Goal: Check status: Check status

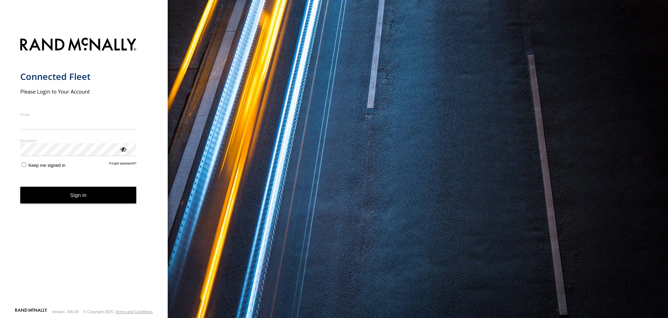
type input "**********"
click at [98, 202] on button "Sign in" at bounding box center [78, 195] width 116 height 17
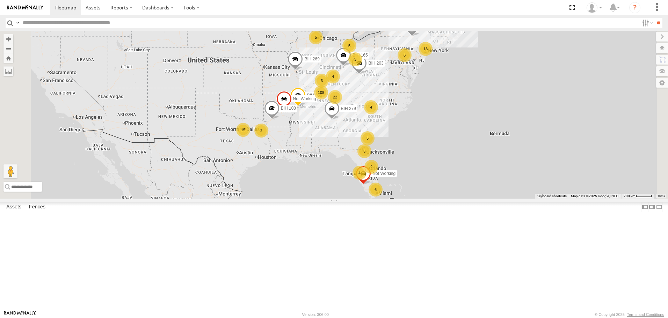
click at [0, 0] on span "Asset" at bounding box center [0, 0] width 0 height 0
click at [68, 9] on span at bounding box center [65, 7] width 21 height 7
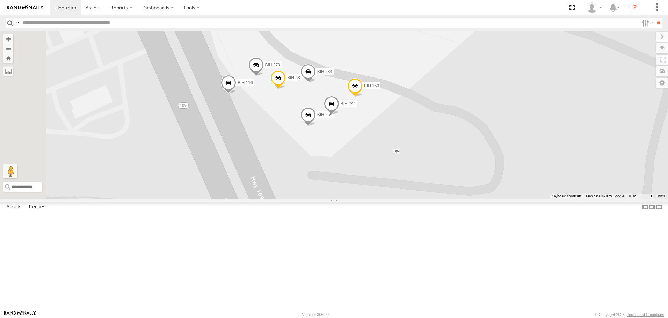
drag, startPoint x: 436, startPoint y: 140, endPoint x: 526, endPoint y: 103, distance: 97.9
click at [520, 101] on div "[GEOGRAPHIC_DATA] 265 [GEOGRAPHIC_DATA] 279 BIH 203 Not in Service [GEOGRAPHIC_…" at bounding box center [334, 115] width 668 height 168
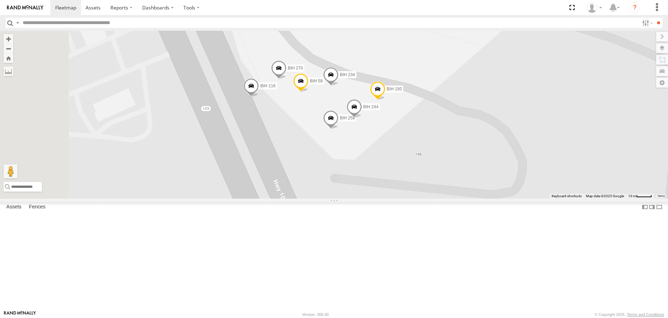
drag, startPoint x: 492, startPoint y: 92, endPoint x: 533, endPoint y: 109, distance: 44.6
click at [533, 109] on div "[GEOGRAPHIC_DATA] 265 [GEOGRAPHIC_DATA] 279 BIH 203 Not in Service [GEOGRAPHIC_…" at bounding box center [334, 115] width 668 height 168
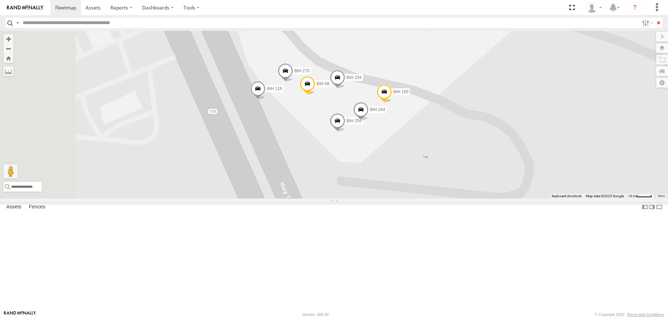
drag, startPoint x: 489, startPoint y: 106, endPoint x: 521, endPoint y: 116, distance: 33.0
click at [521, 116] on div "[GEOGRAPHIC_DATA] 265 [GEOGRAPHIC_DATA] 279 BIH 203 Not in Service [GEOGRAPHIC_…" at bounding box center [334, 115] width 668 height 168
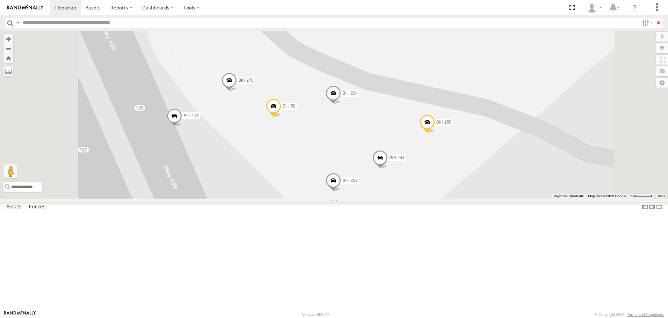
drag, startPoint x: 484, startPoint y: 131, endPoint x: 505, endPoint y: 100, distance: 37.7
click at [505, 100] on div "[GEOGRAPHIC_DATA] 265 [GEOGRAPHIC_DATA] 279 BIH 203 Not in Service [GEOGRAPHIC_…" at bounding box center [334, 115] width 668 height 168
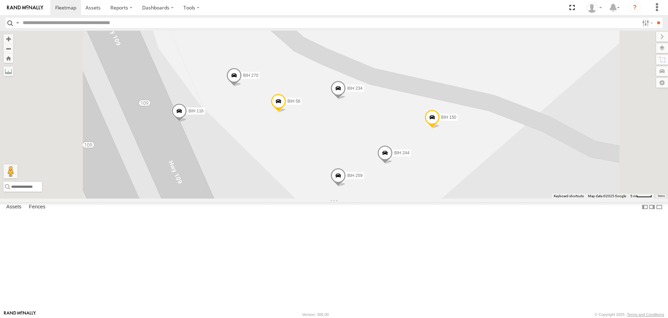
click at [440, 129] on span at bounding box center [432, 119] width 15 height 19
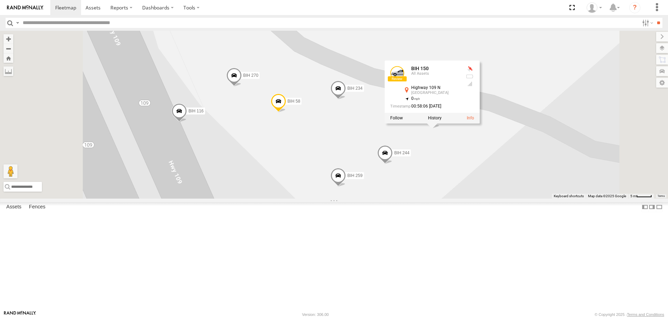
click at [393, 164] on span at bounding box center [384, 154] width 15 height 19
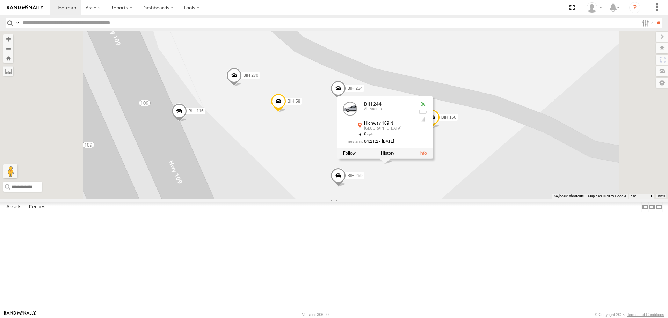
click at [346, 187] on span at bounding box center [338, 177] width 15 height 19
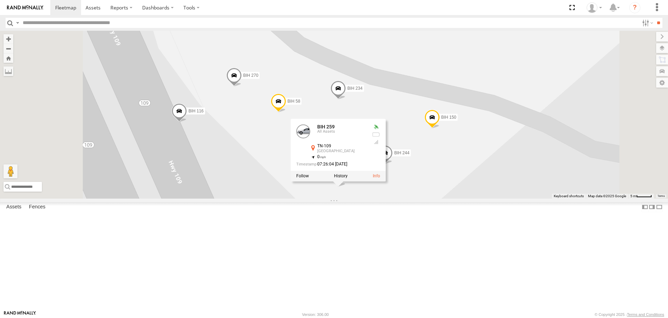
click at [346, 100] on span at bounding box center [338, 90] width 15 height 19
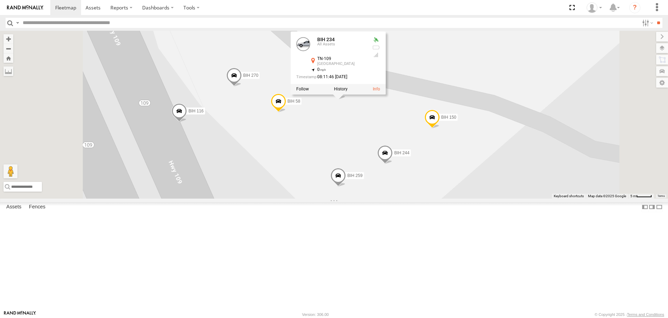
click at [286, 113] on span at bounding box center [278, 103] width 15 height 19
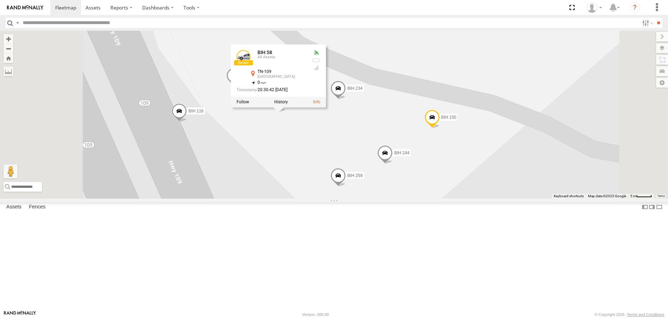
click at [348, 83] on div "[GEOGRAPHIC_DATA] 265 [GEOGRAPHIC_DATA] 279 BIH 203 Not in Service [GEOGRAPHIC_…" at bounding box center [334, 115] width 668 height 168
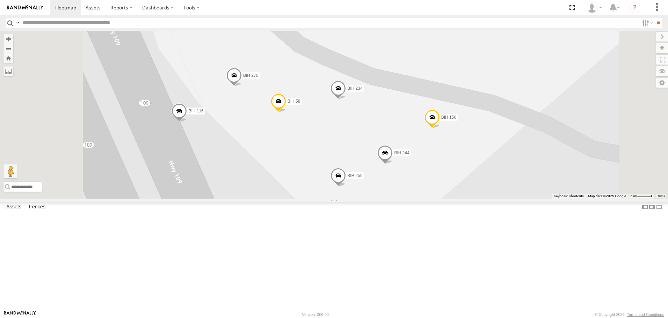
click at [242, 87] on span at bounding box center [233, 77] width 15 height 19
click at [187, 122] on span at bounding box center [179, 112] width 15 height 19
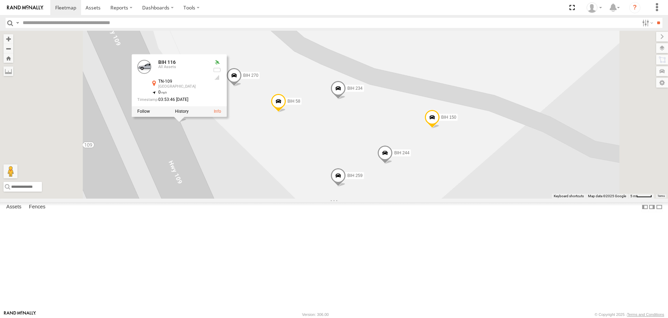
click at [316, 198] on div "[GEOGRAPHIC_DATA] 265 BIH 279 BIH 203 Not in Service [GEOGRAPHIC_DATA] [GEOGRAP…" at bounding box center [334, 115] width 668 height 168
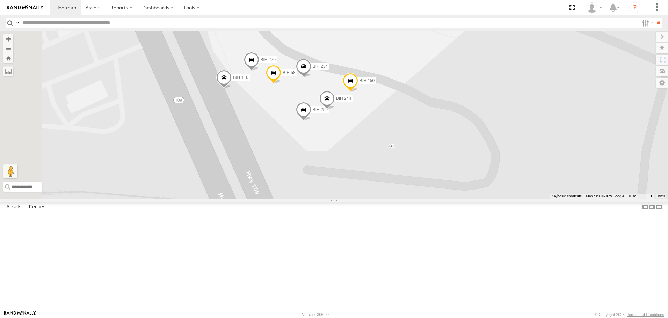
drag, startPoint x: 454, startPoint y: 166, endPoint x: 449, endPoint y: 205, distance: 38.7
click at [449, 198] on div "[GEOGRAPHIC_DATA] 265 [GEOGRAPHIC_DATA] 279 BIH 203 Not in Service [GEOGRAPHIC_…" at bounding box center [334, 115] width 668 height 168
